Goal: Register for event/course

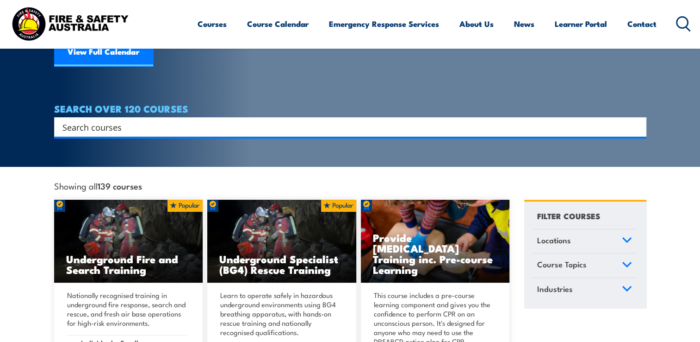
click at [587, 253] on link "Course Topics" at bounding box center [584, 265] width 103 height 24
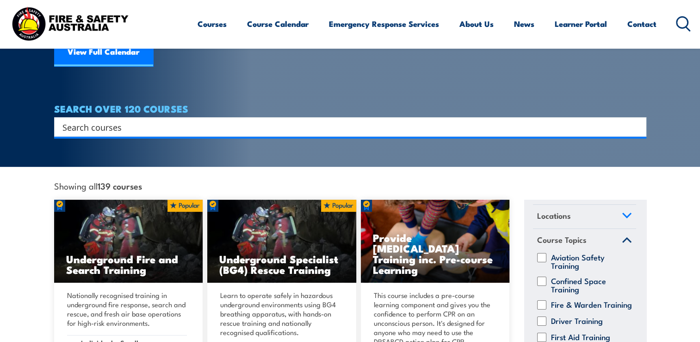
scroll to position [46, 0]
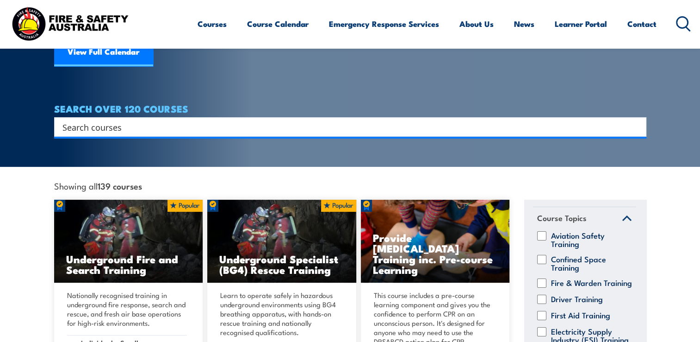
click at [544, 278] on input "Fire & Warden Training" at bounding box center [541, 282] width 9 height 9
checkbox input "true"
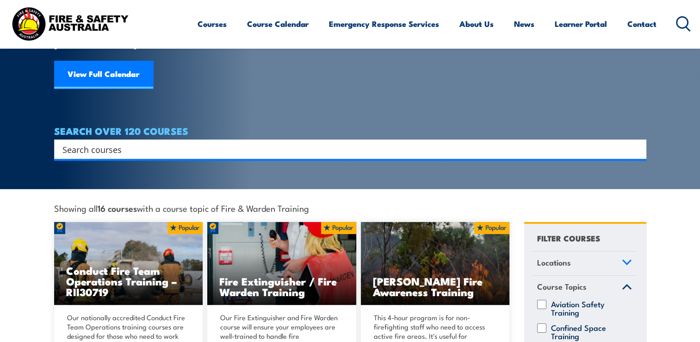
scroll to position [139, 0]
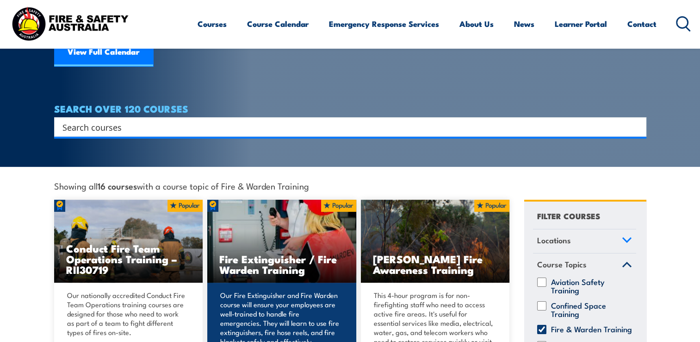
click at [294, 232] on img at bounding box center [281, 241] width 149 height 83
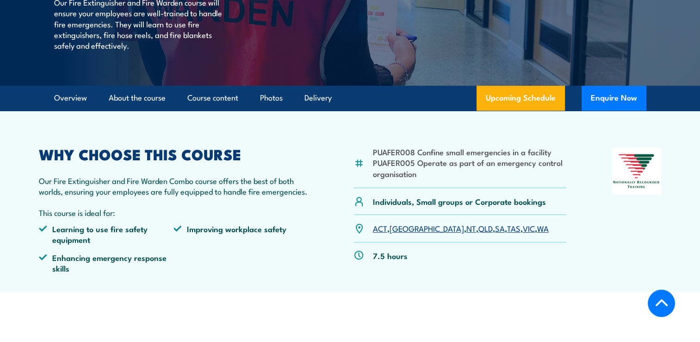
scroll to position [231, 0]
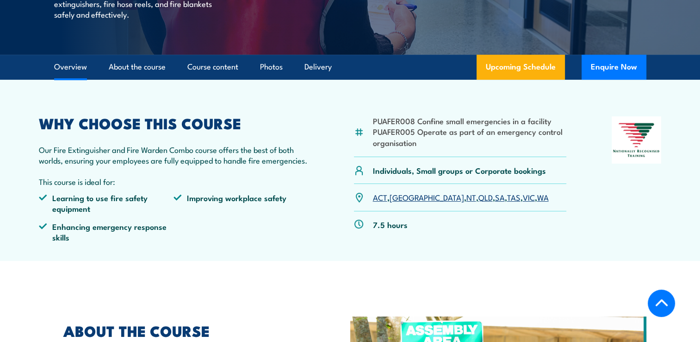
click at [523, 196] on link "VIC" at bounding box center [529, 196] width 12 height 11
